Goal: Use online tool/utility

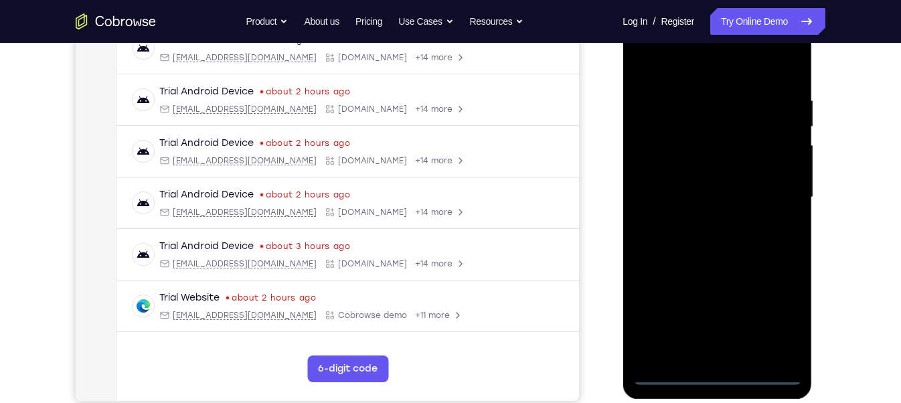
click at [709, 369] on div at bounding box center [717, 197] width 169 height 375
click at [724, 370] on div at bounding box center [717, 197] width 169 height 375
click at [766, 315] on div at bounding box center [717, 197] width 169 height 375
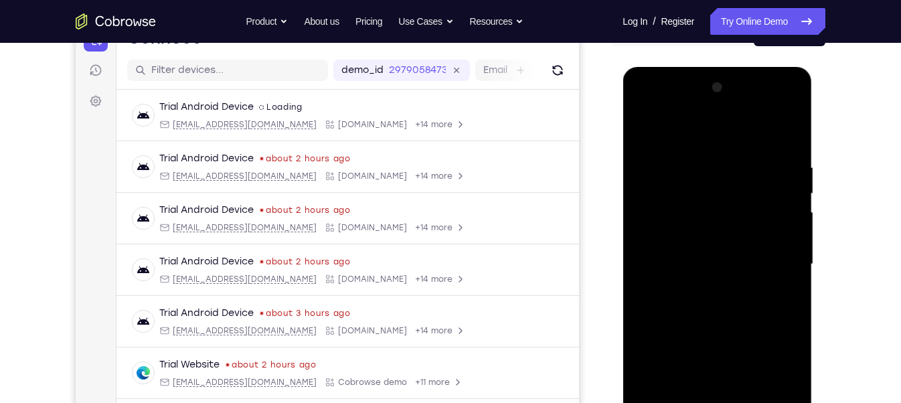
scroll to position [114, 0]
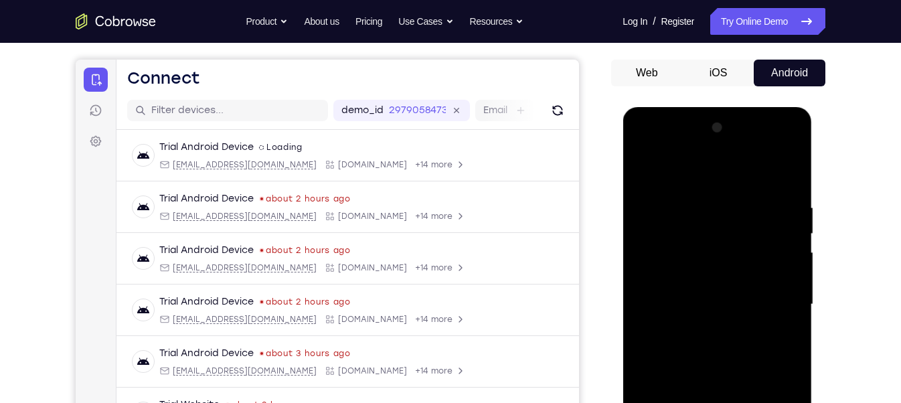
click at [680, 175] on div at bounding box center [717, 304] width 169 height 375
click at [771, 313] on div at bounding box center [717, 304] width 169 height 375
click at [708, 329] on div at bounding box center [717, 304] width 169 height 375
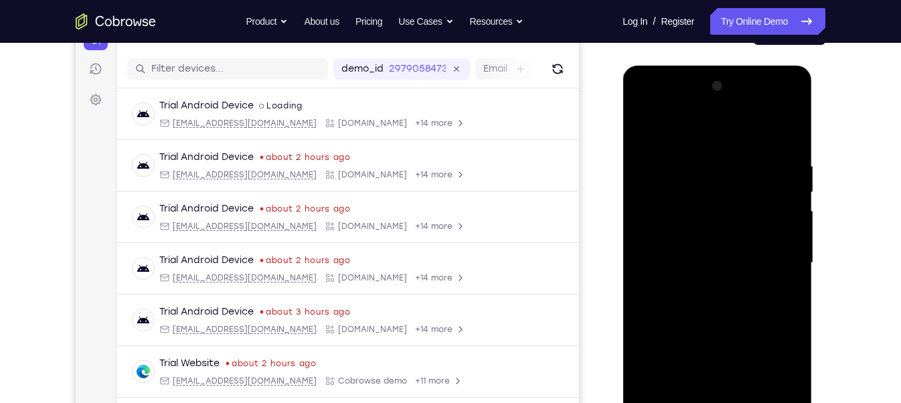
click at [680, 254] on div at bounding box center [717, 263] width 169 height 375
click at [691, 236] on div at bounding box center [717, 263] width 169 height 375
click at [686, 261] on div at bounding box center [717, 263] width 169 height 375
click at [695, 307] on div at bounding box center [717, 263] width 169 height 375
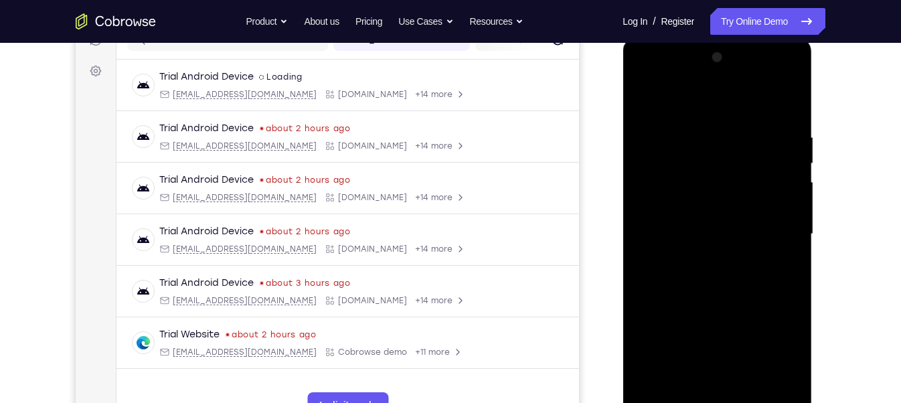
scroll to position [187, 0]
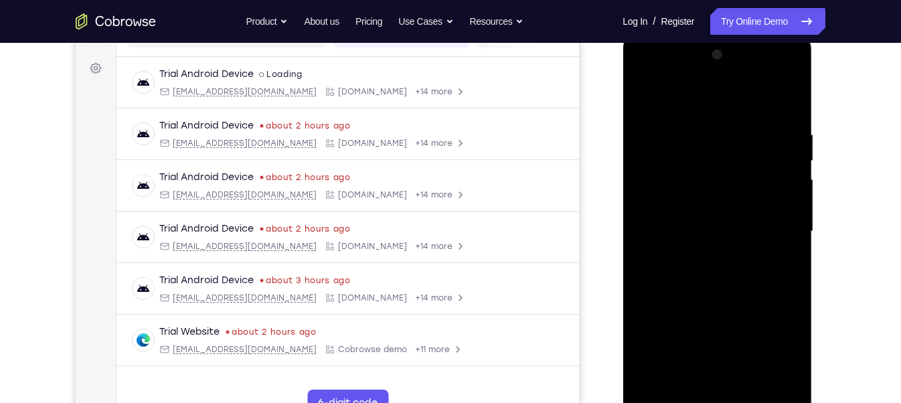
click at [792, 114] on div at bounding box center [717, 231] width 169 height 375
click at [699, 129] on div at bounding box center [717, 231] width 169 height 375
click at [785, 98] on div at bounding box center [717, 231] width 169 height 375
click at [733, 124] on div at bounding box center [717, 231] width 169 height 375
click at [776, 146] on div at bounding box center [717, 231] width 169 height 375
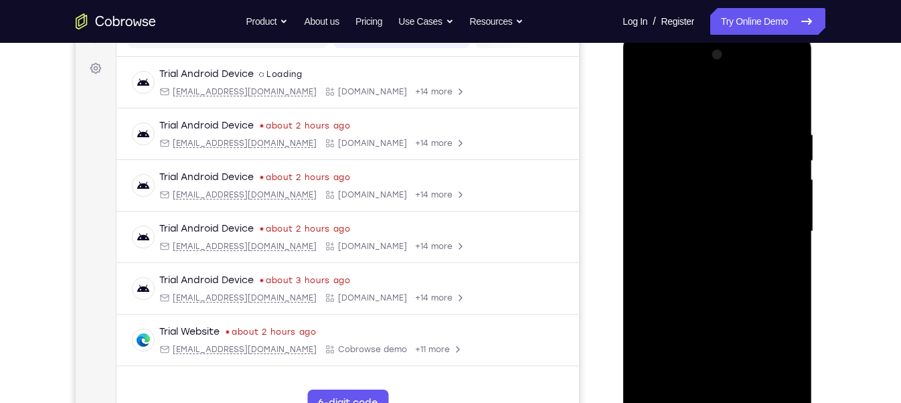
click at [650, 206] on div at bounding box center [717, 231] width 169 height 375
click at [775, 225] on div at bounding box center [717, 233] width 169 height 375
click at [783, 226] on div at bounding box center [717, 233] width 169 height 375
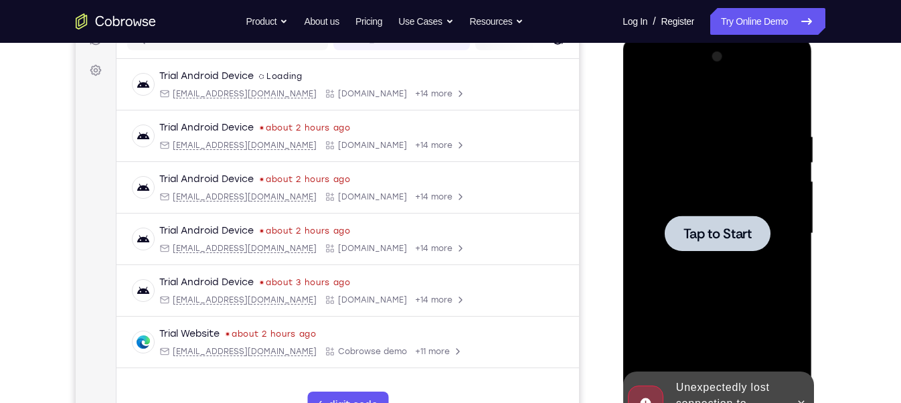
click at [682, 216] on div at bounding box center [717, 233] width 106 height 35
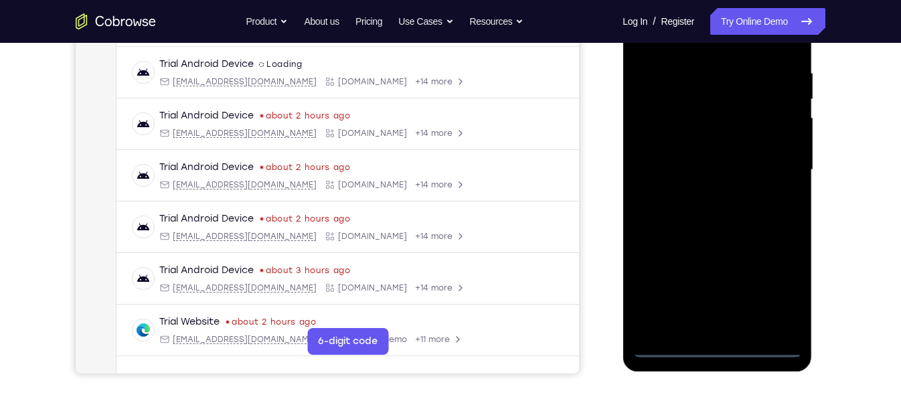
scroll to position [246, 0]
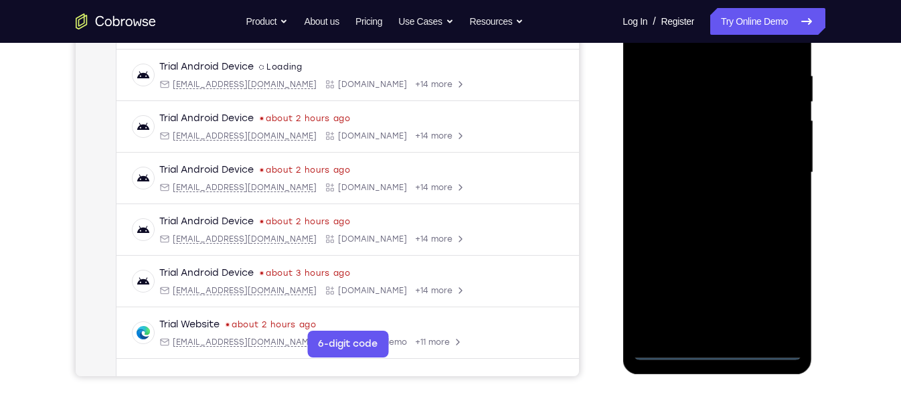
click at [711, 350] on div at bounding box center [717, 172] width 169 height 375
click at [775, 289] on div at bounding box center [717, 172] width 169 height 375
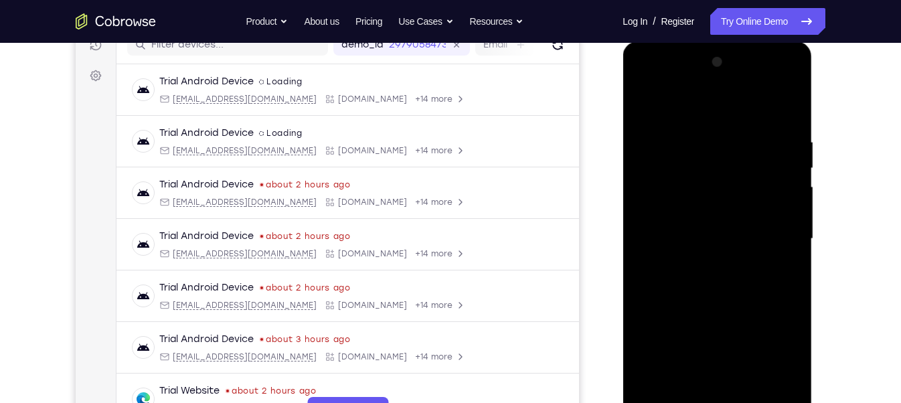
click at [678, 104] on div at bounding box center [717, 239] width 169 height 375
click at [777, 222] on div at bounding box center [717, 239] width 169 height 375
click at [700, 262] on div at bounding box center [717, 239] width 169 height 375
click at [698, 230] on div at bounding box center [717, 239] width 169 height 375
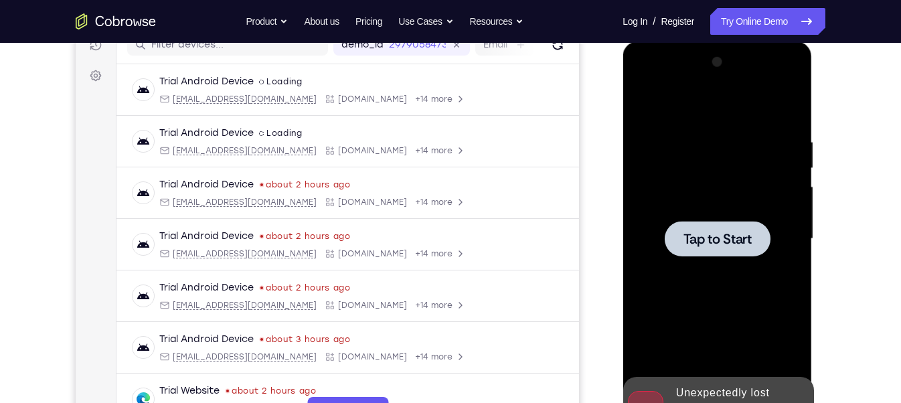
click at [698, 232] on span "Tap to Start" at bounding box center [717, 238] width 68 height 13
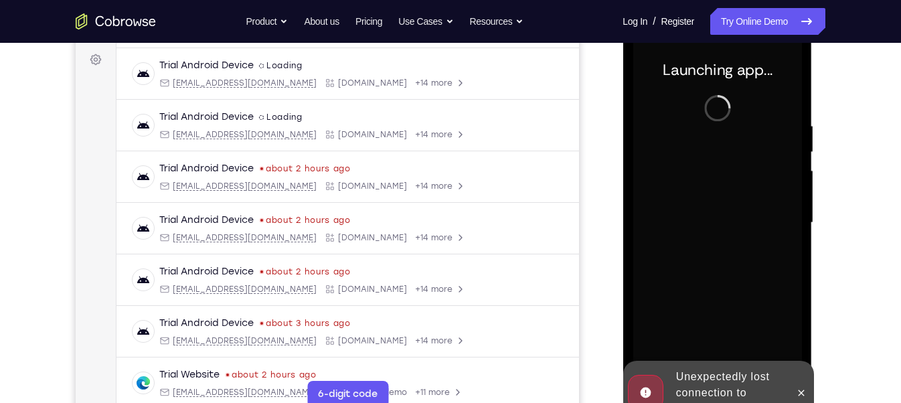
scroll to position [197, 0]
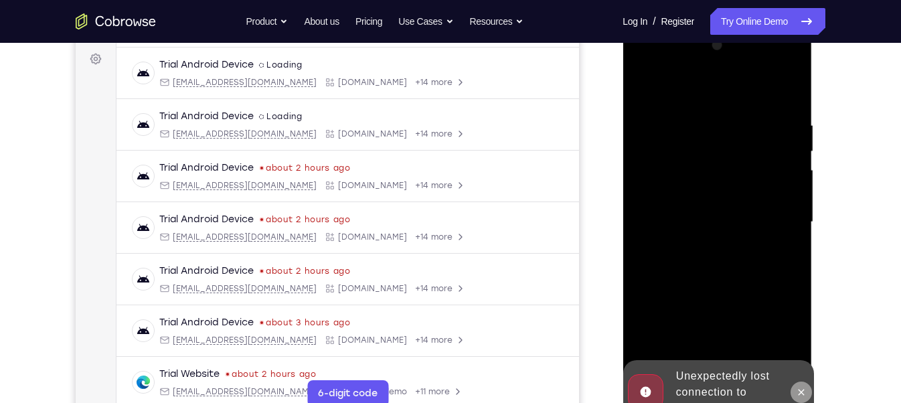
click at [803, 392] on icon at bounding box center [800, 392] width 11 height 11
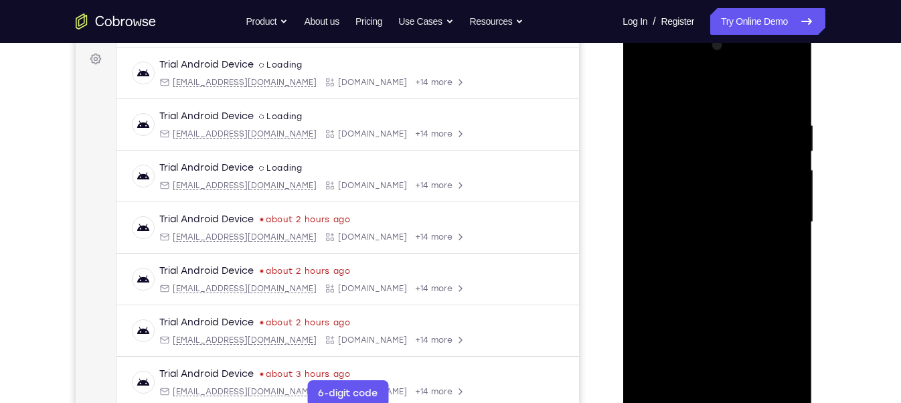
click at [716, 394] on div at bounding box center [717, 222] width 169 height 375
click at [718, 397] on div at bounding box center [717, 222] width 169 height 375
click at [776, 350] on div at bounding box center [717, 222] width 169 height 375
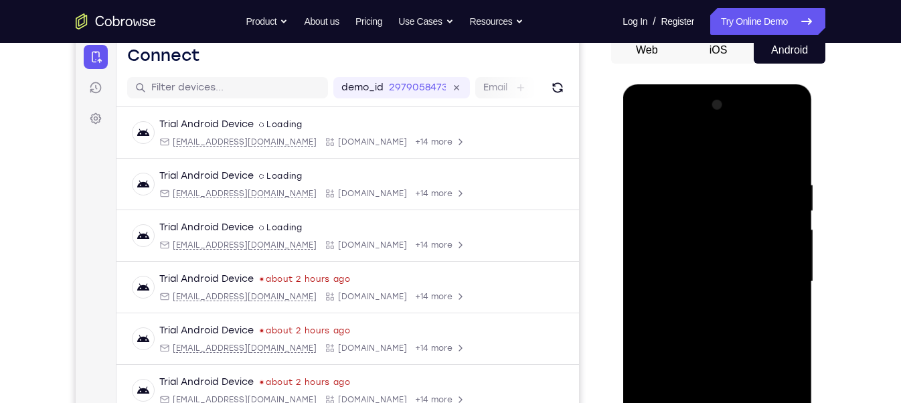
scroll to position [136, 0]
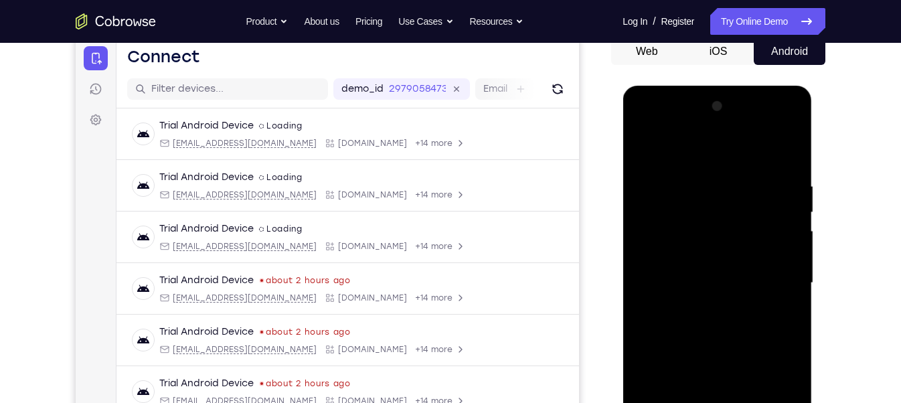
click at [713, 146] on div at bounding box center [717, 283] width 169 height 375
click at [774, 280] on div at bounding box center [717, 283] width 169 height 375
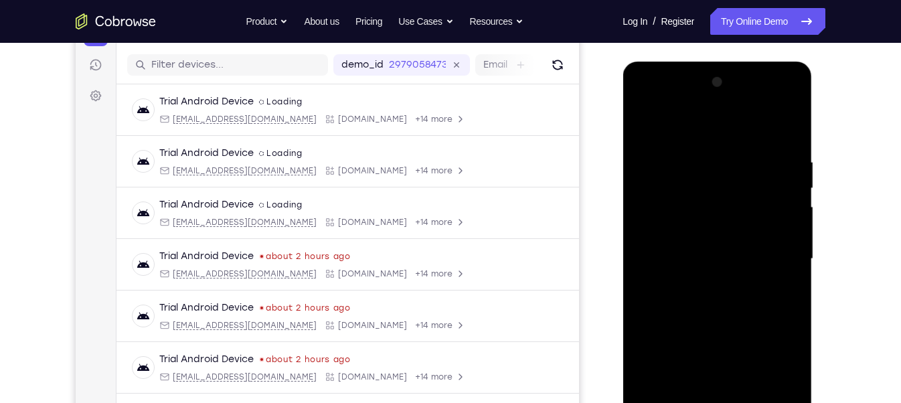
scroll to position [228, 0]
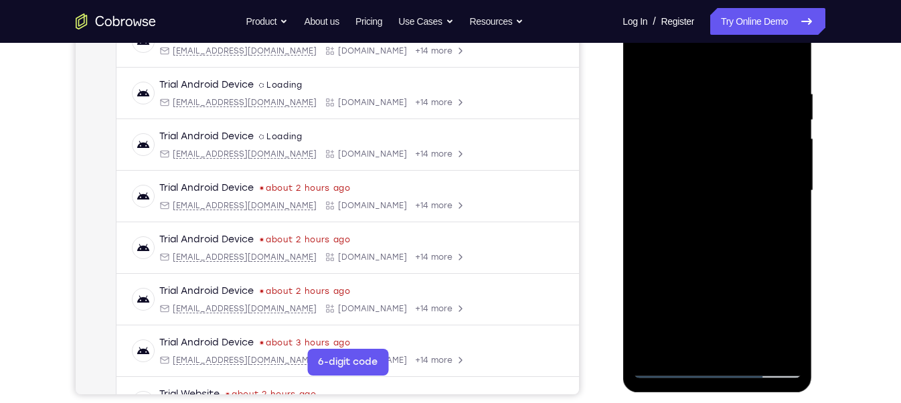
click at [700, 347] on div at bounding box center [717, 190] width 169 height 375
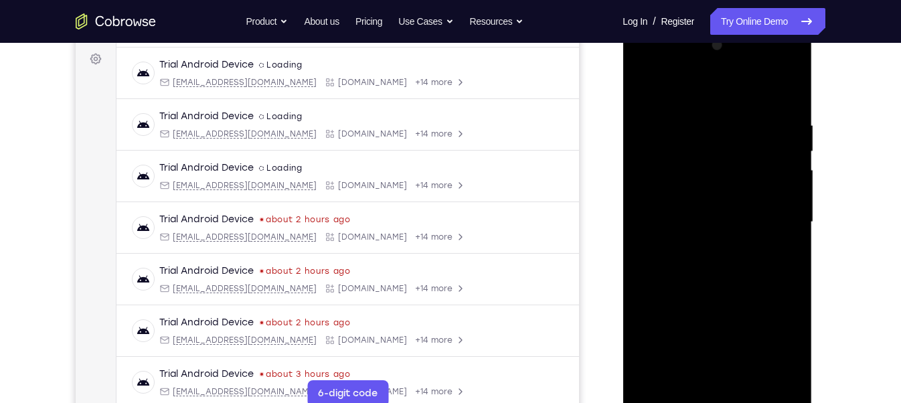
scroll to position [197, 0]
click at [692, 218] on div at bounding box center [717, 222] width 169 height 375
click at [696, 195] on div at bounding box center [717, 222] width 169 height 375
click at [692, 220] on div at bounding box center [717, 222] width 169 height 375
click at [702, 259] on div at bounding box center [717, 222] width 169 height 375
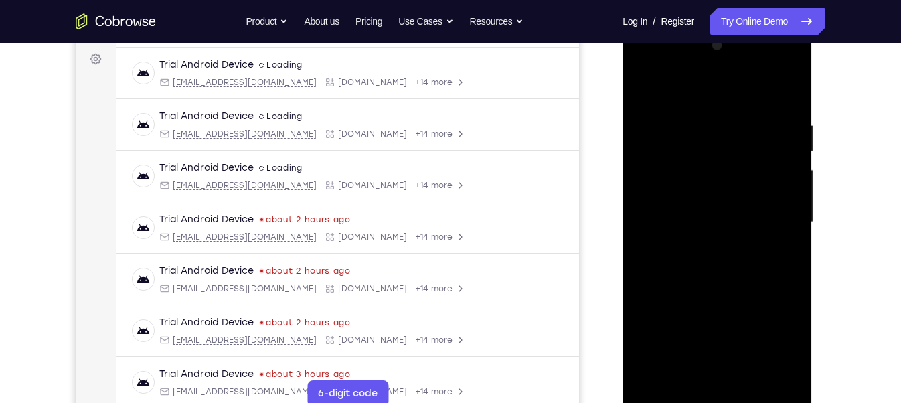
click at [702, 259] on div at bounding box center [717, 222] width 169 height 375
click at [793, 107] on div at bounding box center [717, 222] width 169 height 375
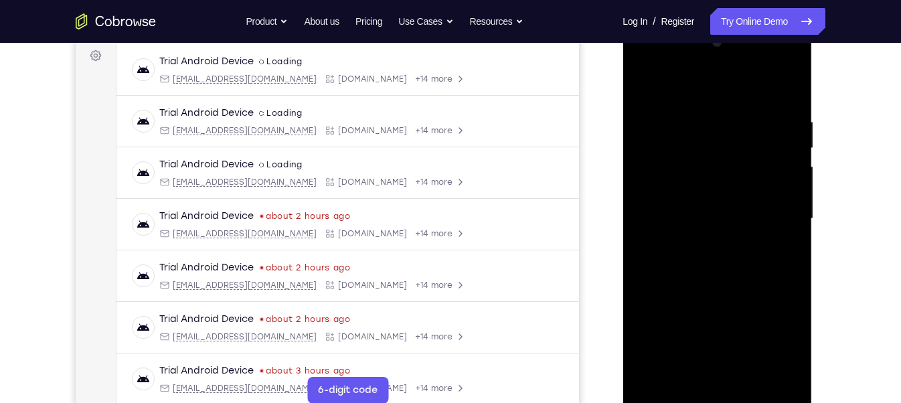
scroll to position [201, 0]
click at [698, 119] on div at bounding box center [717, 218] width 169 height 375
click at [785, 86] on div at bounding box center [717, 218] width 169 height 375
click at [749, 374] on div at bounding box center [717, 218] width 169 height 375
click at [692, 291] on div at bounding box center [717, 218] width 169 height 375
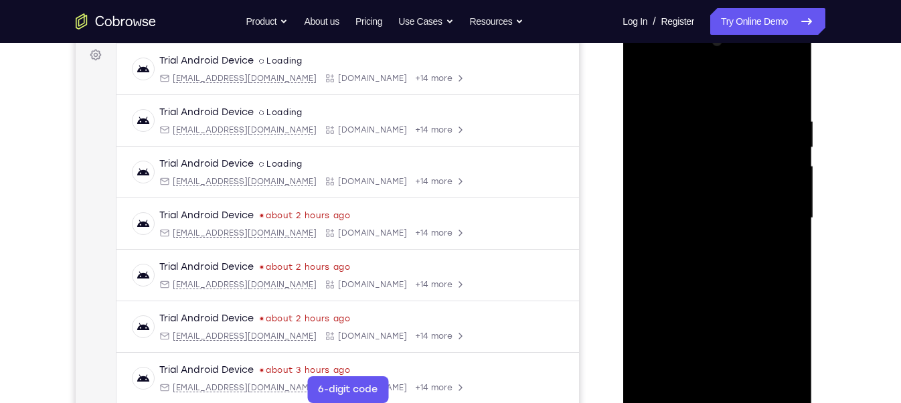
drag, startPoint x: 765, startPoint y: 151, endPoint x: 789, endPoint y: 151, distance: 23.4
click at [789, 151] on div at bounding box center [717, 218] width 169 height 375
drag, startPoint x: 774, startPoint y: 151, endPoint x: 672, endPoint y: 157, distance: 102.0
click at [672, 157] on div at bounding box center [717, 218] width 169 height 375
drag, startPoint x: 759, startPoint y: 141, endPoint x: 656, endPoint y: 163, distance: 105.3
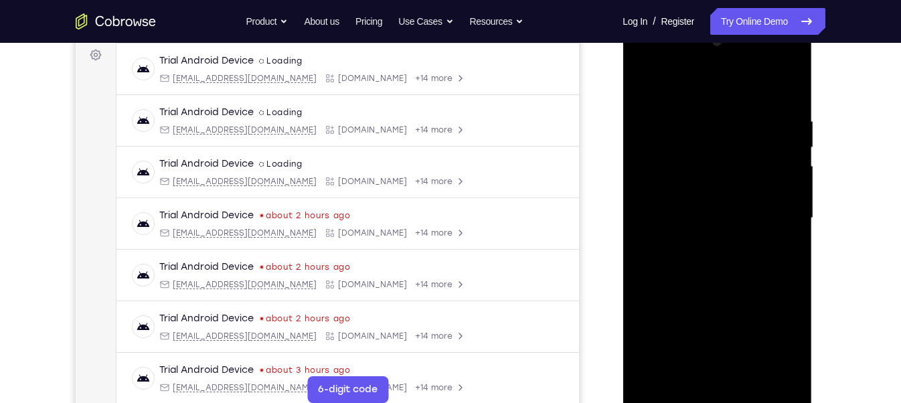
click at [656, 163] on div at bounding box center [717, 218] width 169 height 375
drag, startPoint x: 690, startPoint y: 335, endPoint x: 695, endPoint y: 246, distance: 89.8
click at [695, 246] on div at bounding box center [717, 218] width 169 height 375
drag, startPoint x: 745, startPoint y: 335, endPoint x: 735, endPoint y: 202, distance: 133.7
click at [735, 202] on div at bounding box center [717, 218] width 169 height 375
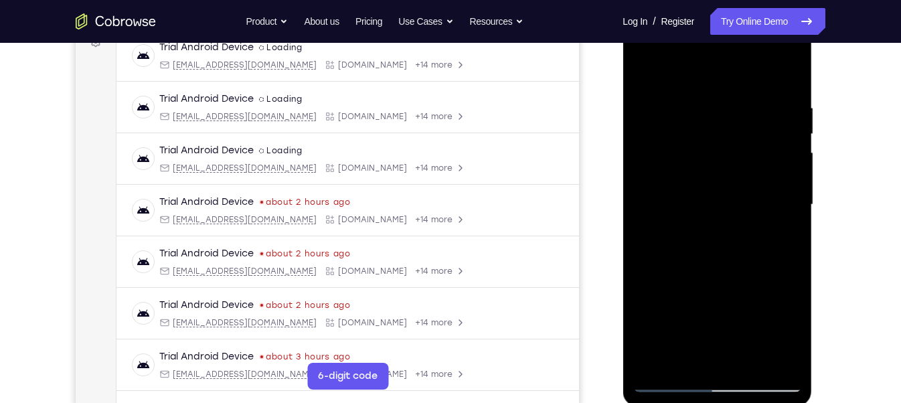
scroll to position [210, 0]
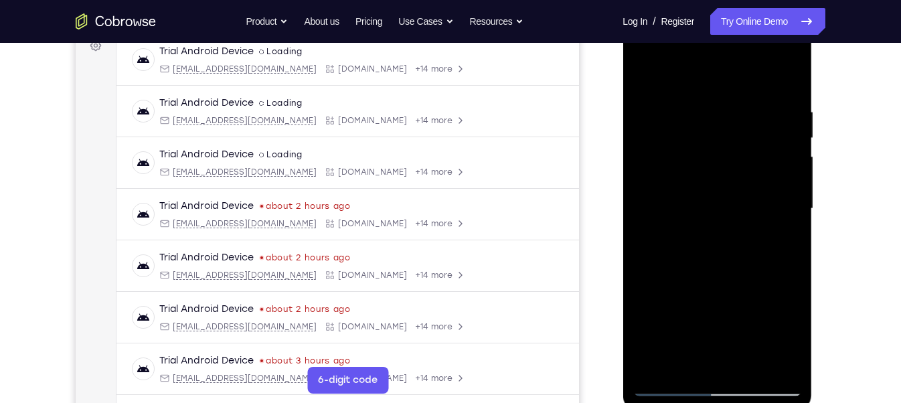
drag, startPoint x: 751, startPoint y: 338, endPoint x: 750, endPoint y: 243, distance: 95.1
click at [750, 243] on div at bounding box center [717, 208] width 169 height 375
drag, startPoint x: 755, startPoint y: 336, endPoint x: 734, endPoint y: 170, distance: 167.3
click at [734, 170] on div at bounding box center [717, 208] width 169 height 375
drag, startPoint x: 745, startPoint y: 329, endPoint x: 732, endPoint y: 178, distance: 151.9
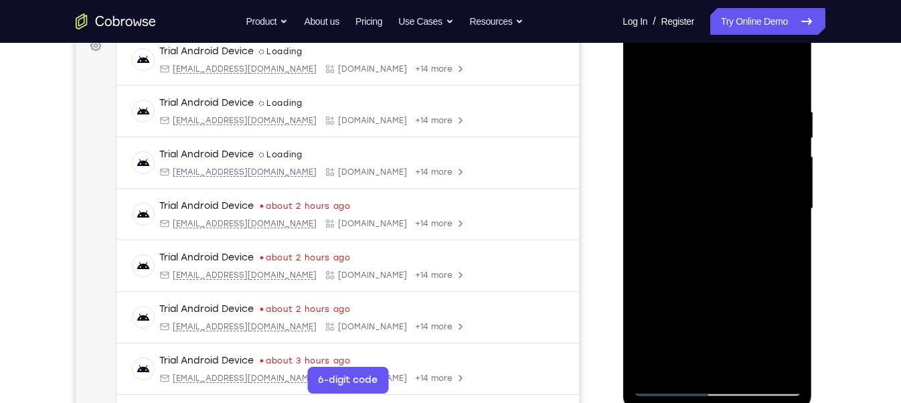
click at [732, 178] on div at bounding box center [717, 208] width 169 height 375
click at [672, 380] on div at bounding box center [717, 208] width 169 height 375
click at [644, 71] on div at bounding box center [717, 208] width 169 height 375
drag, startPoint x: 777, startPoint y: 86, endPoint x: 577, endPoint y: 129, distance: 204.2
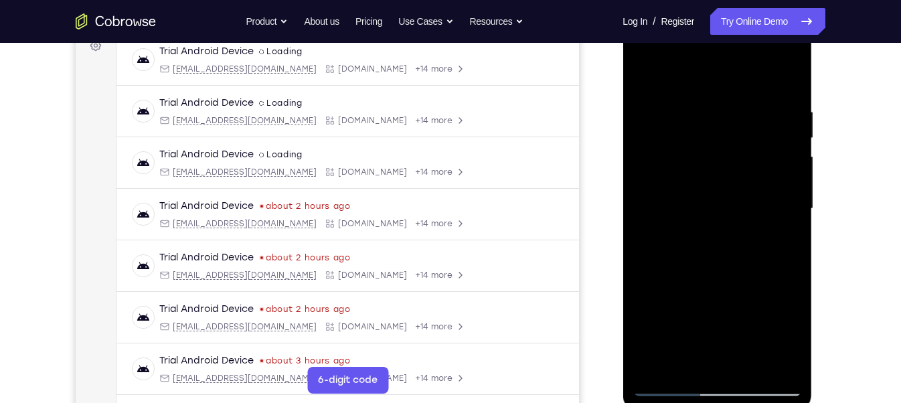
click at [623, 129] on html "Online web based iOS Simulators and Android Emulators. Run iPhone, iPad, Mobile…" at bounding box center [718, 212] width 191 height 402
click at [729, 96] on div at bounding box center [717, 208] width 169 height 375
click at [786, 76] on div at bounding box center [717, 208] width 169 height 375
click at [773, 110] on div at bounding box center [717, 208] width 169 height 375
click at [783, 76] on div at bounding box center [717, 208] width 169 height 375
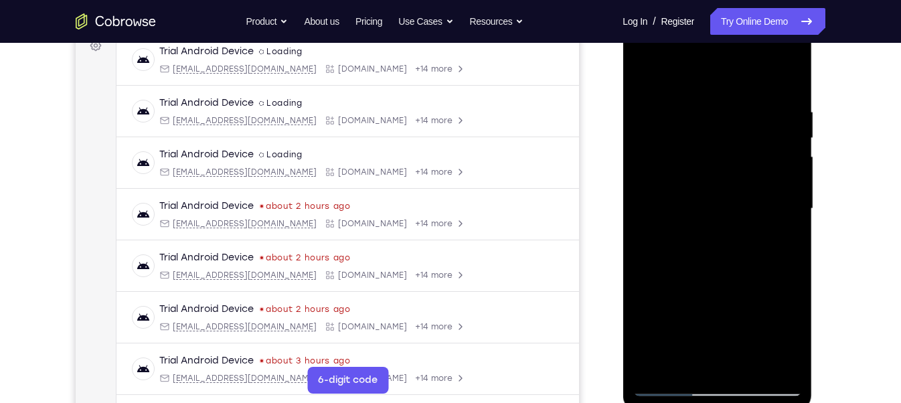
drag, startPoint x: 784, startPoint y: 104, endPoint x: 1212, endPoint y: 140, distance: 429.3
click at [623, 129] on html "Online web based iOS Simulators and Android Emulators. Run iPhone, iPad, Mobile…" at bounding box center [718, 212] width 191 height 402
drag, startPoint x: 773, startPoint y: 106, endPoint x: 623, endPoint y: 116, distance: 149.7
click at [623, 116] on div at bounding box center [717, 210] width 189 height 399
drag, startPoint x: 768, startPoint y: 100, endPoint x: 1237, endPoint y: 118, distance: 469.7
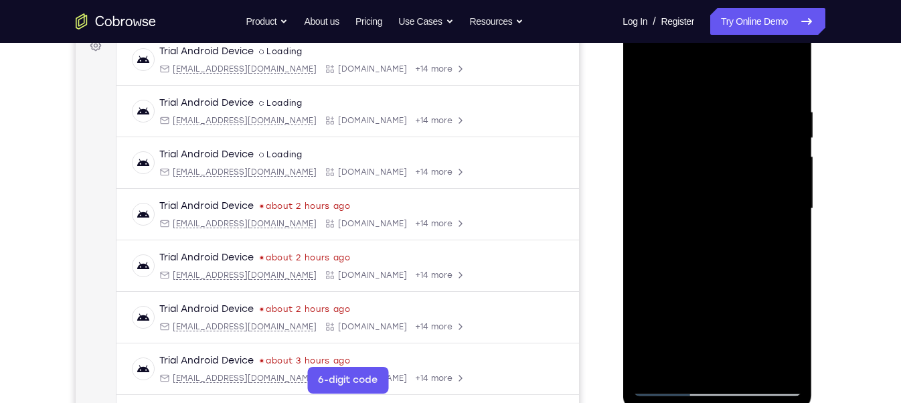
click at [623, 106] on html "Online web based iOS Simulators and Android Emulators. Run iPhone, iPad, Mobile…" at bounding box center [718, 212] width 191 height 402
drag, startPoint x: 782, startPoint y: 99, endPoint x: 640, endPoint y: 117, distance: 143.0
click at [640, 117] on div at bounding box center [717, 208] width 169 height 375
drag, startPoint x: 793, startPoint y: 102, endPoint x: 621, endPoint y: 112, distance: 171.7
click at [623, 112] on html "Online web based iOS Simulators and Android Emulators. Run iPhone, iPad, Mobile…" at bounding box center [718, 212] width 191 height 402
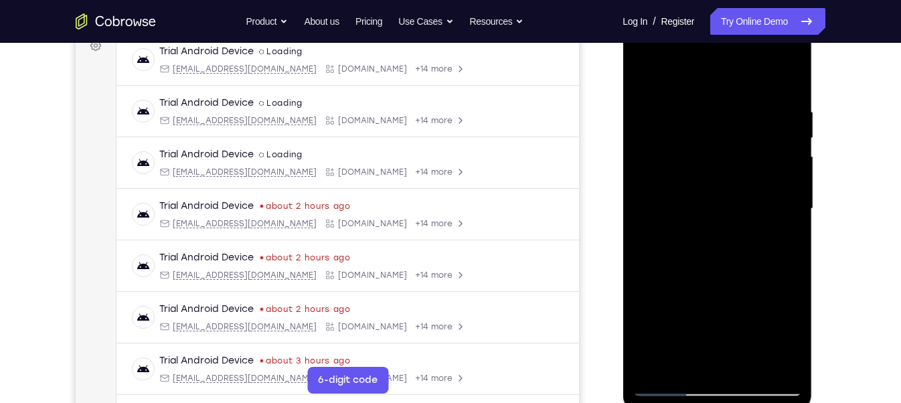
drag, startPoint x: 783, startPoint y: 107, endPoint x: 625, endPoint y: 121, distance: 159.3
click at [625, 121] on div at bounding box center [717, 210] width 189 height 399
drag, startPoint x: 794, startPoint y: 107, endPoint x: 631, endPoint y: 112, distance: 163.5
click at [631, 112] on div at bounding box center [717, 210] width 189 height 399
click at [749, 98] on div at bounding box center [717, 208] width 169 height 375
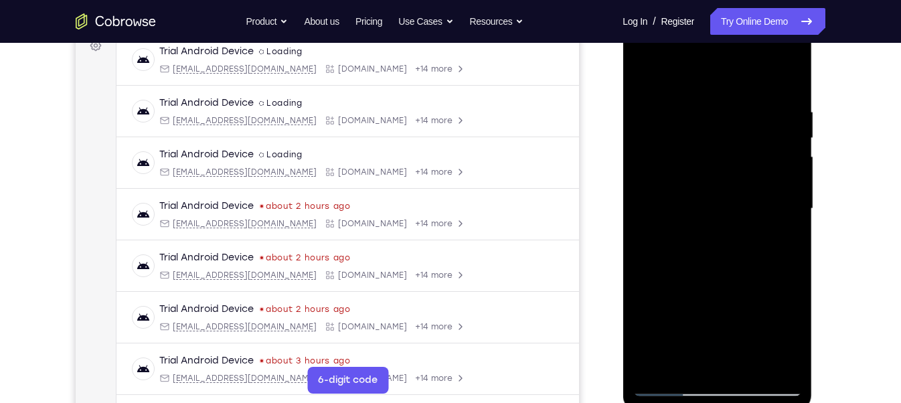
click at [790, 80] on div at bounding box center [717, 208] width 169 height 375
drag, startPoint x: 776, startPoint y: 103, endPoint x: 633, endPoint y: 116, distance: 143.9
click at [633, 116] on div at bounding box center [717, 208] width 169 height 375
drag, startPoint x: 777, startPoint y: 106, endPoint x: 666, endPoint y: 112, distance: 111.3
click at [666, 112] on div at bounding box center [717, 208] width 169 height 375
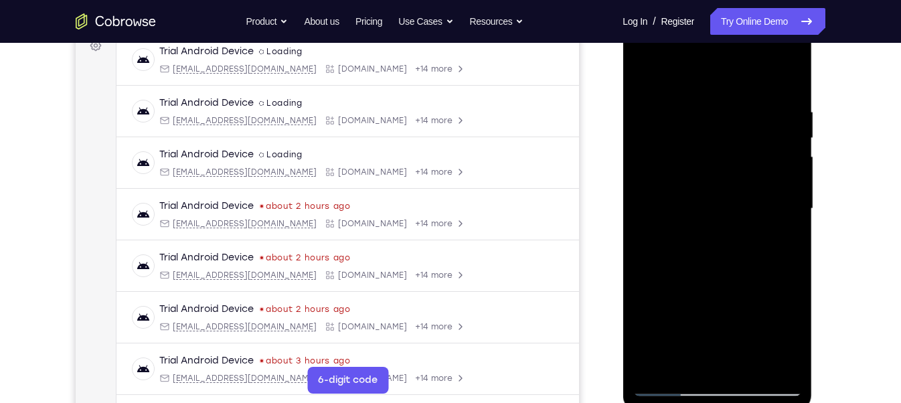
click at [670, 104] on div at bounding box center [717, 208] width 169 height 375
click at [788, 73] on div at bounding box center [717, 208] width 169 height 375
drag, startPoint x: 724, startPoint y: 240, endPoint x: 749, endPoint y: 111, distance: 131.7
click at [749, 111] on div at bounding box center [717, 208] width 169 height 375
drag, startPoint x: 737, startPoint y: 298, endPoint x: 748, endPoint y: 107, distance: 191.2
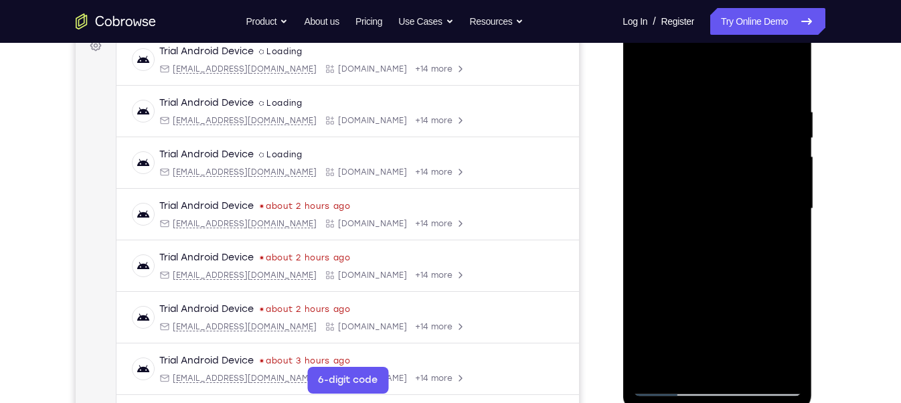
click at [748, 107] on div at bounding box center [717, 208] width 169 height 375
drag, startPoint x: 786, startPoint y: 309, endPoint x: 783, endPoint y: 43, distance: 266.5
click at [783, 43] on div at bounding box center [717, 208] width 169 height 375
drag, startPoint x: 700, startPoint y: 274, endPoint x: 700, endPoint y: 24, distance: 249.8
click at [700, 24] on div at bounding box center [717, 208] width 169 height 375
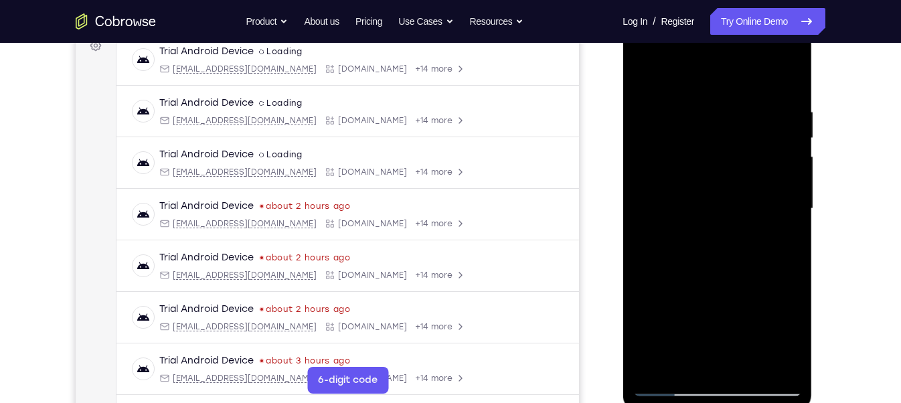
drag, startPoint x: 692, startPoint y: 314, endPoint x: 718, endPoint y: 151, distance: 164.8
click at [718, 151] on div at bounding box center [717, 208] width 169 height 375
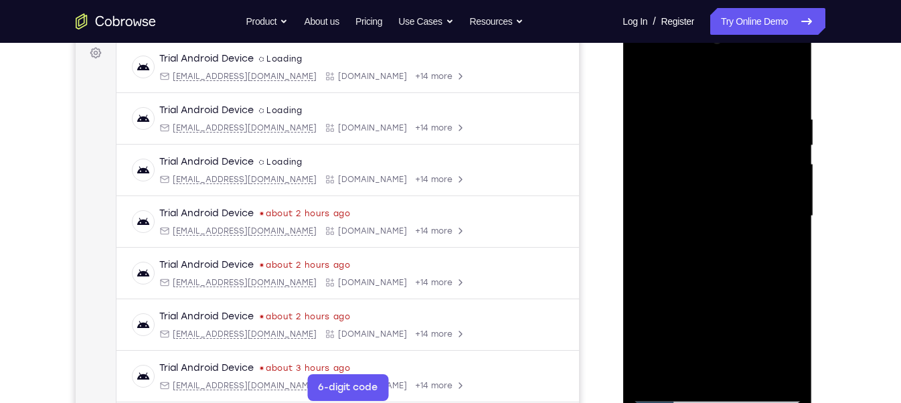
scroll to position [202, 0]
drag, startPoint x: 728, startPoint y: 216, endPoint x: 733, endPoint y: 106, distance: 109.3
click at [733, 106] on div at bounding box center [717, 216] width 169 height 375
drag, startPoint x: 718, startPoint y: 251, endPoint x: 728, endPoint y: 130, distance: 121.7
click at [728, 130] on div at bounding box center [717, 216] width 169 height 375
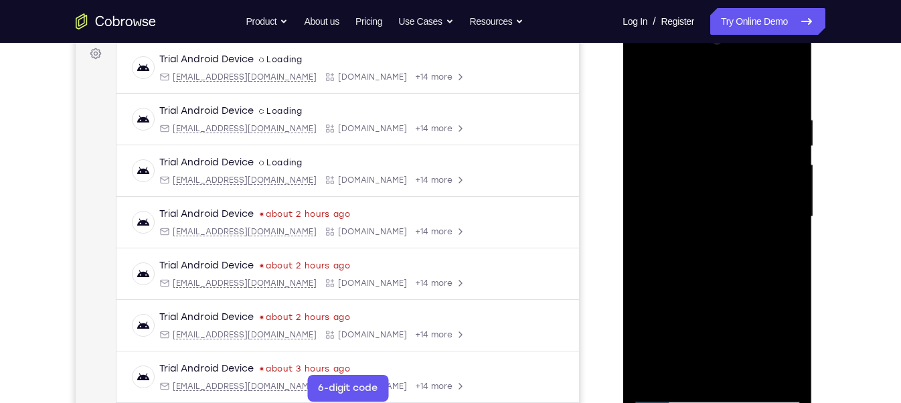
drag, startPoint x: 747, startPoint y: 159, endPoint x: 745, endPoint y: 312, distance: 152.7
click at [745, 312] on div at bounding box center [717, 216] width 169 height 375
click at [791, 146] on div at bounding box center [717, 216] width 169 height 375
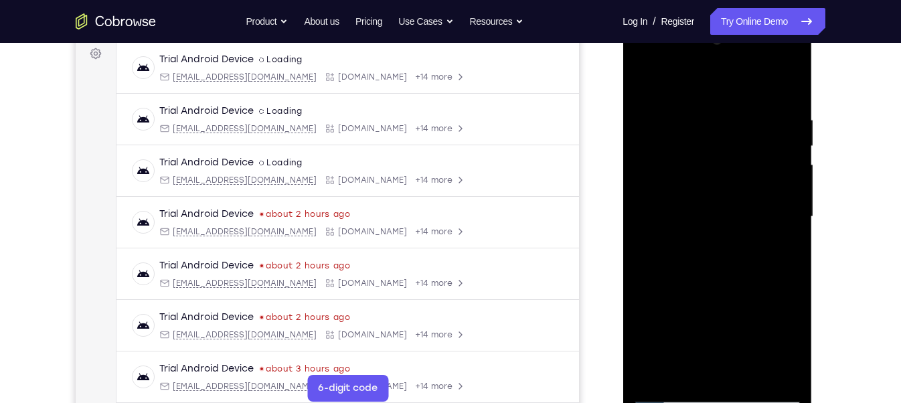
click at [791, 146] on div at bounding box center [717, 216] width 169 height 375
drag, startPoint x: 764, startPoint y: 123, endPoint x: 764, endPoint y: 203, distance: 80.3
click at [764, 203] on div at bounding box center [717, 216] width 169 height 375
click at [793, 220] on div at bounding box center [717, 216] width 169 height 375
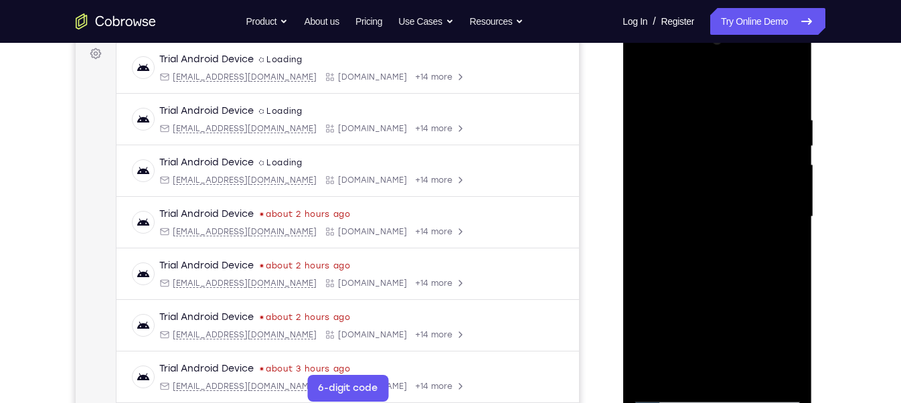
click at [793, 220] on div at bounding box center [717, 216] width 169 height 375
click at [645, 96] on div at bounding box center [717, 216] width 169 height 375
click at [783, 205] on div at bounding box center [717, 216] width 169 height 375
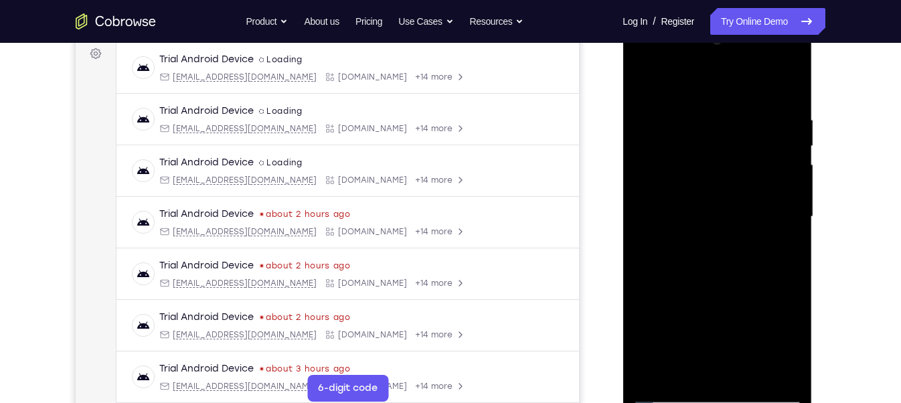
click at [783, 205] on div at bounding box center [717, 216] width 169 height 375
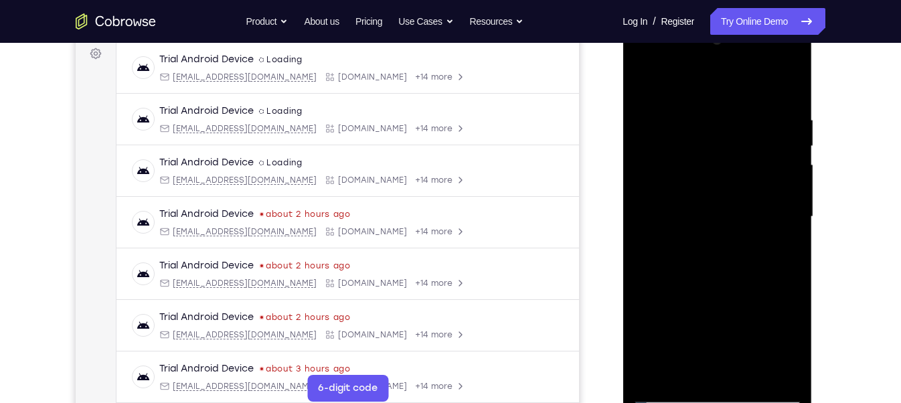
drag, startPoint x: 721, startPoint y: 317, endPoint x: 693, endPoint y: 89, distance: 230.1
click at [693, 89] on div at bounding box center [717, 216] width 169 height 375
click at [702, 167] on div at bounding box center [717, 216] width 169 height 375
click at [672, 167] on div at bounding box center [717, 216] width 169 height 375
drag, startPoint x: 739, startPoint y: 152, endPoint x: 767, endPoint y: 434, distance: 283.4
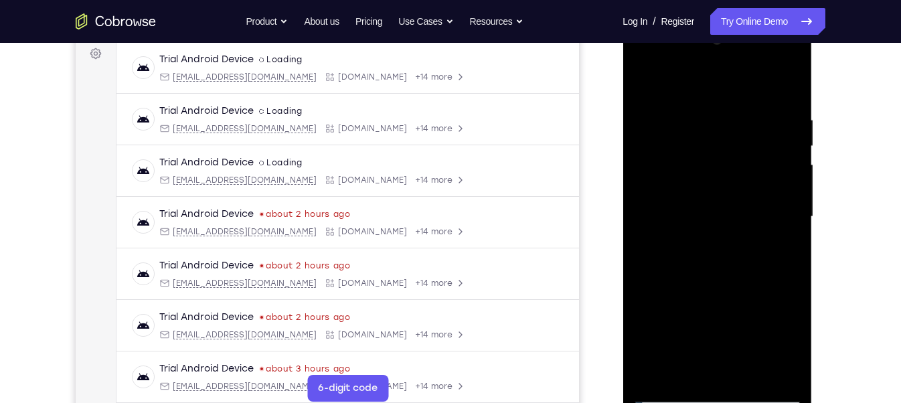
click at [767, 402] on html "Online web based iOS Simulators and Android Emulators. Run iPhone, iPad, Mobile…" at bounding box center [718, 220] width 191 height 402
click at [751, 192] on div at bounding box center [717, 216] width 169 height 375
click at [639, 79] on div at bounding box center [717, 216] width 169 height 375
click at [774, 261] on div at bounding box center [717, 216] width 169 height 375
click at [643, 81] on div at bounding box center [717, 216] width 169 height 375
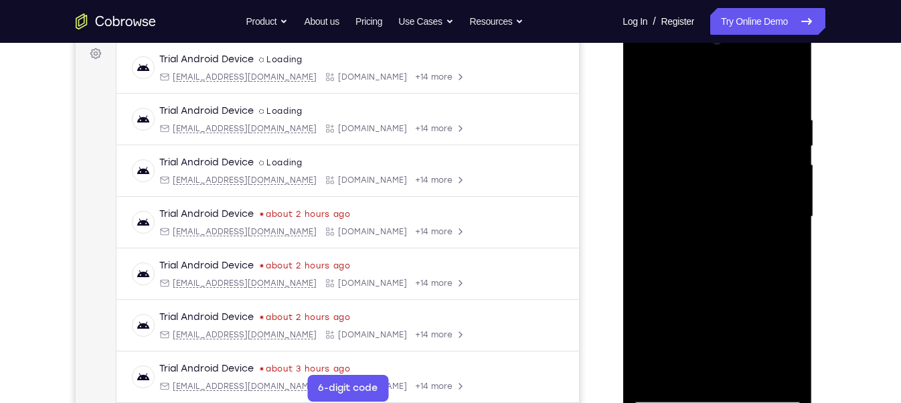
click at [643, 81] on div at bounding box center [717, 216] width 169 height 375
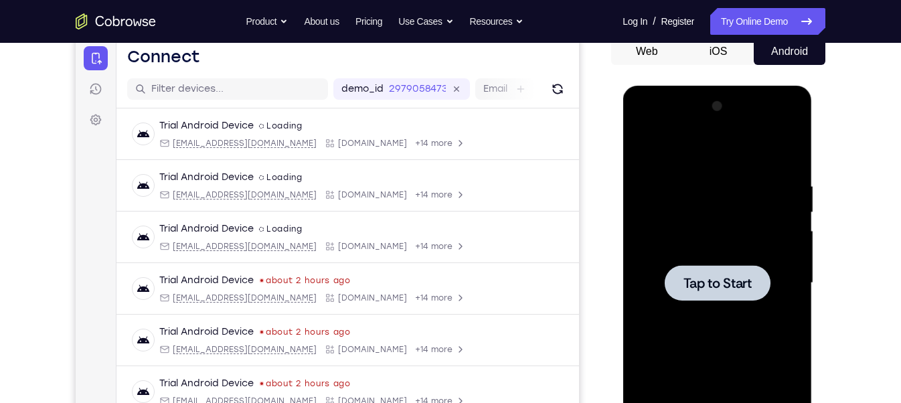
scroll to position [133, 0]
